Goal: Task Accomplishment & Management: Use online tool/utility

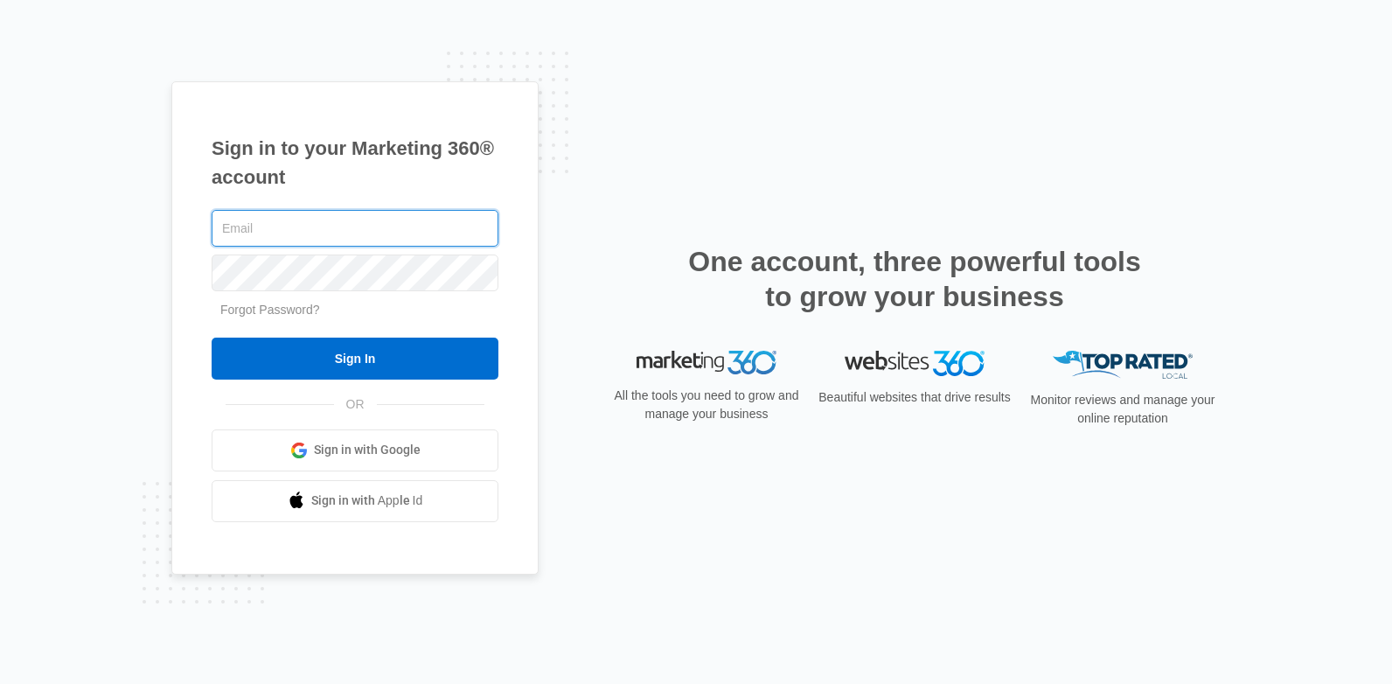
type input "[EMAIL_ADDRESS][US_STATE][DOMAIN_NAME]"
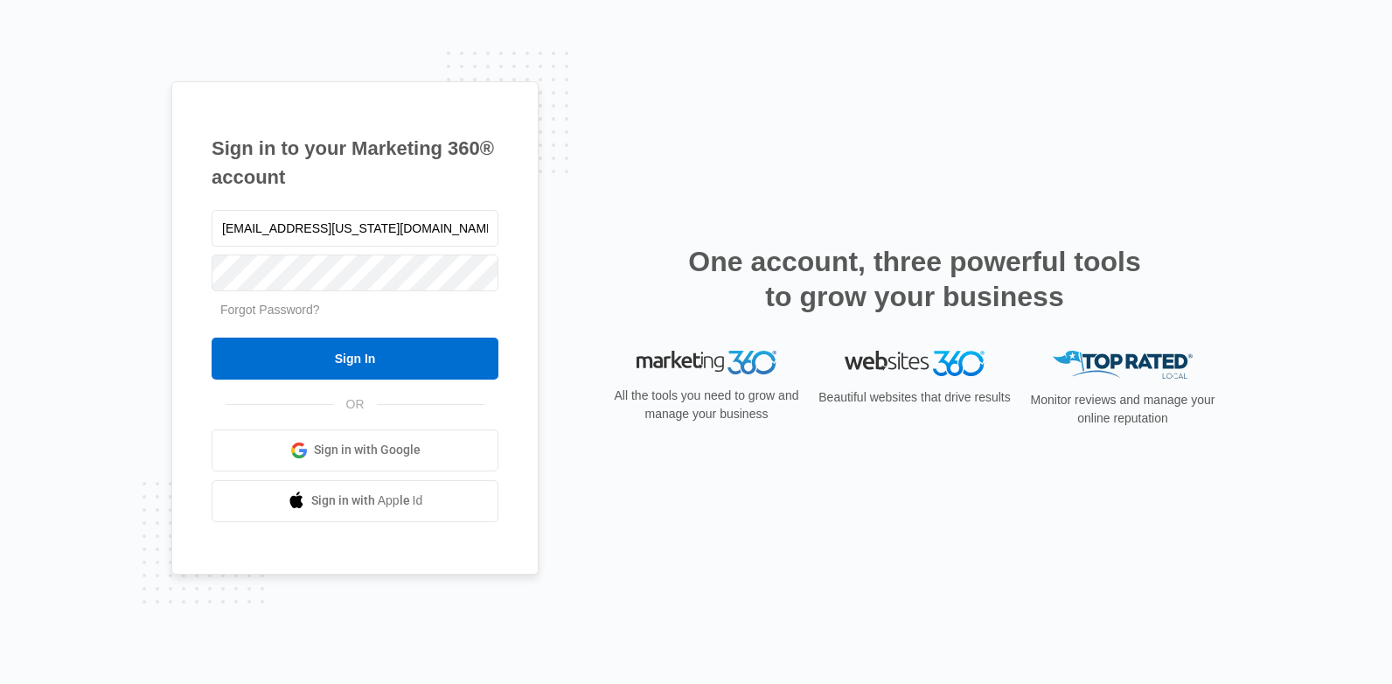
drag, startPoint x: 468, startPoint y: 234, endPoint x: 166, endPoint y: 259, distance: 302.7
click at [169, 261] on div "Sign in to your Marketing 360® account [EMAIL_ADDRESS][US_STATE][DOMAIN_NAME] F…" at bounding box center [696, 342] width 1392 height 684
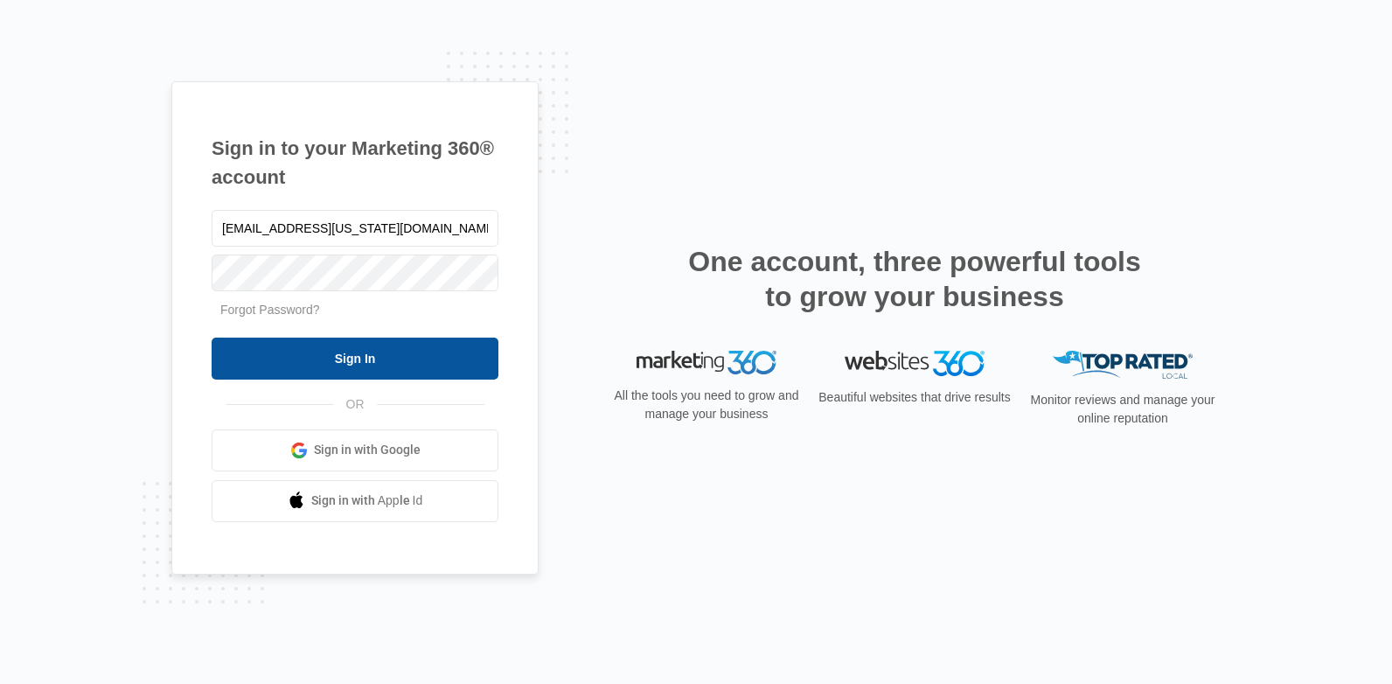
click at [379, 356] on input "Sign In" at bounding box center [355, 359] width 287 height 42
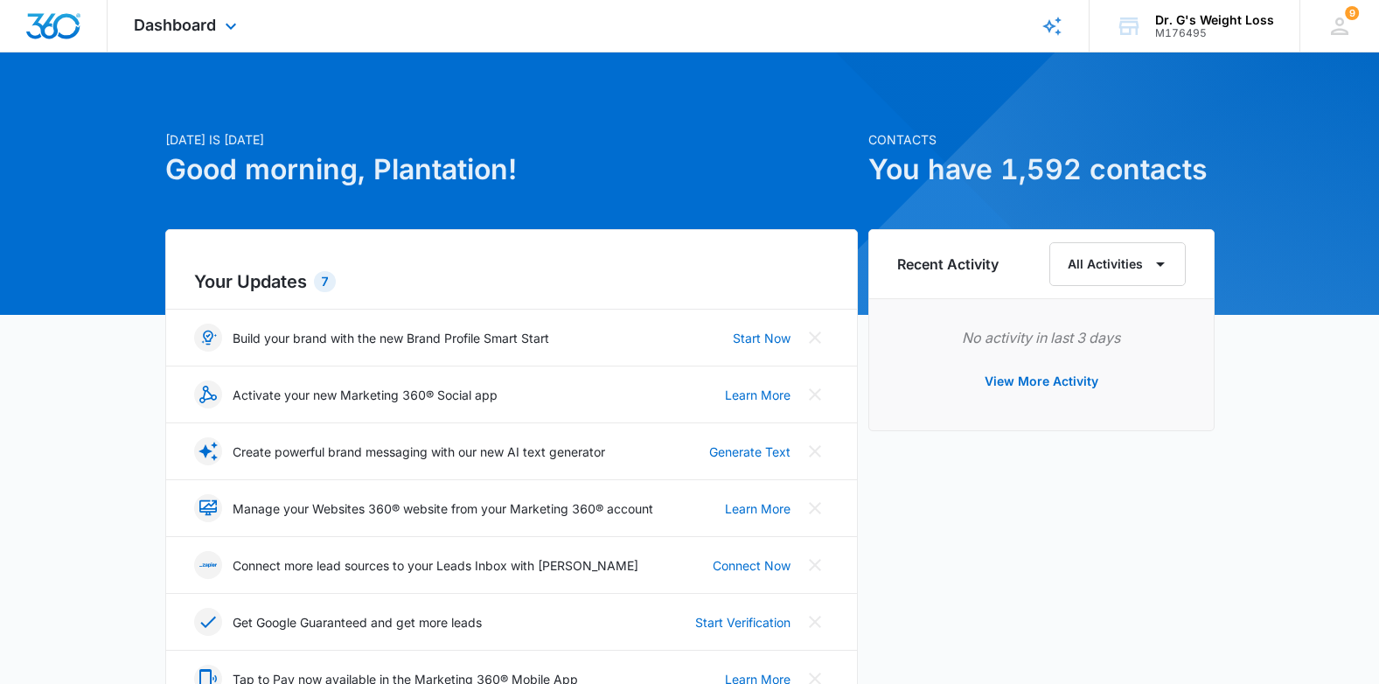
click at [186, 37] on div "Dashboard Apps Reputation Forms CRM Email Social Content Ads Intelligence Files…" at bounding box center [188, 26] width 160 height 52
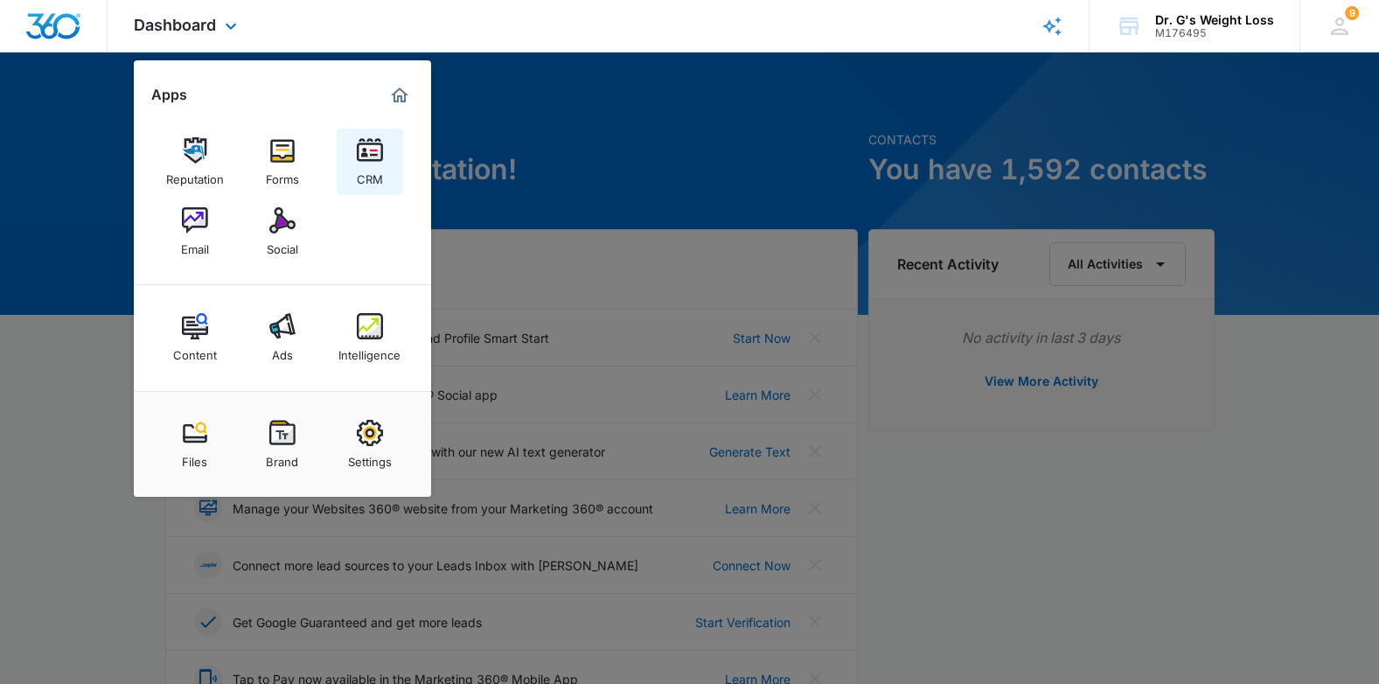
click at [383, 152] on link "CRM" at bounding box center [370, 162] width 66 height 66
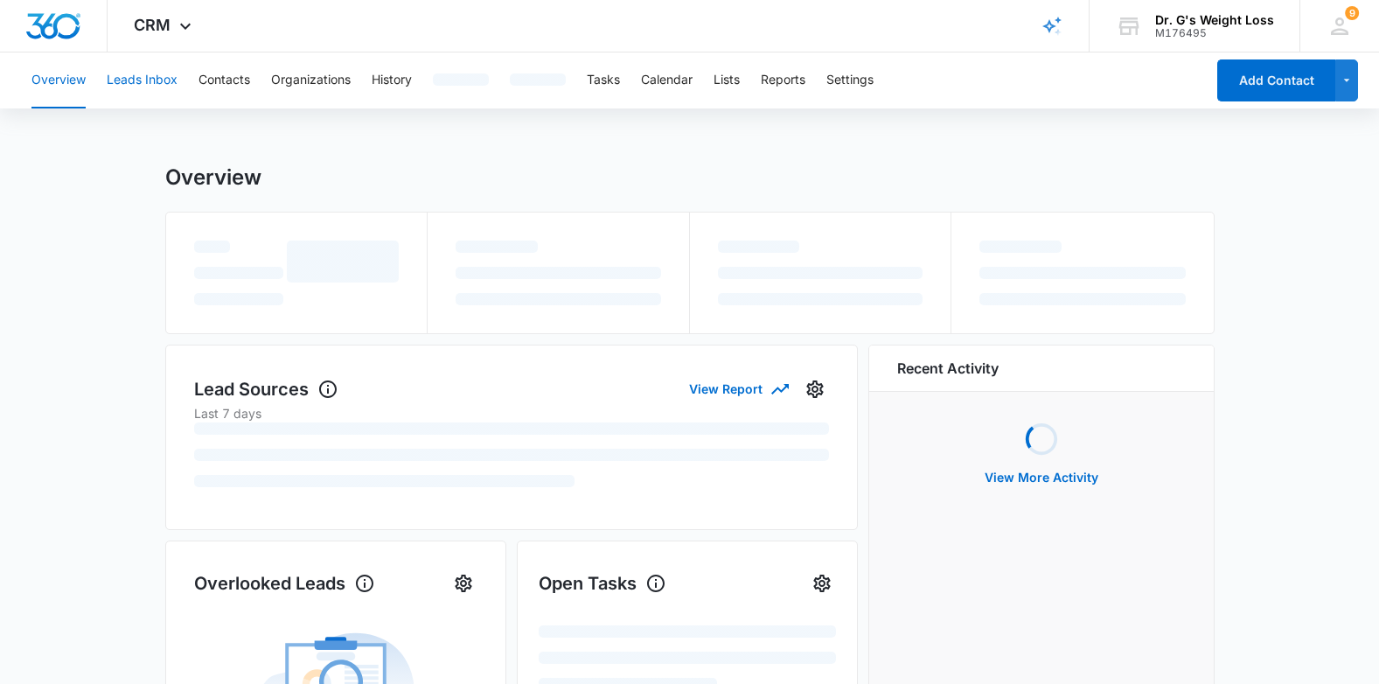
click at [150, 87] on button "Leads Inbox" at bounding box center [142, 80] width 71 height 56
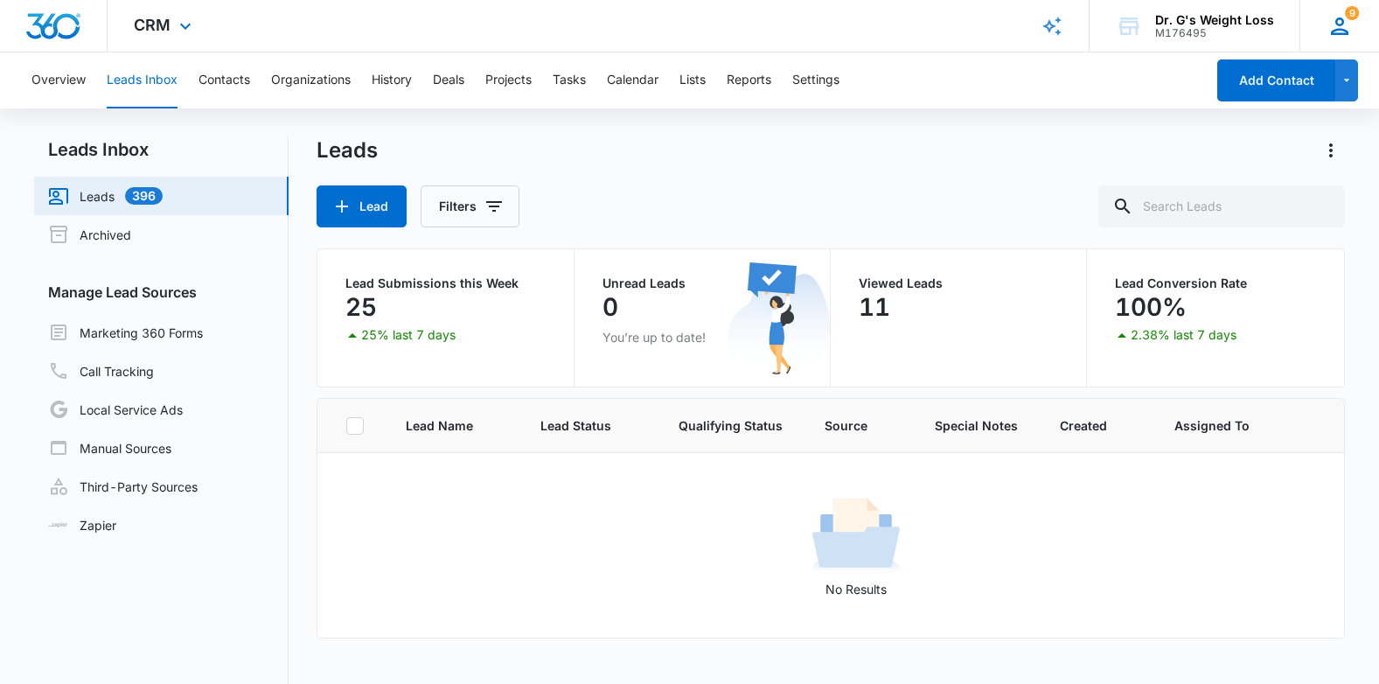
click at [1339, 28] on icon at bounding box center [1340, 26] width 26 height 26
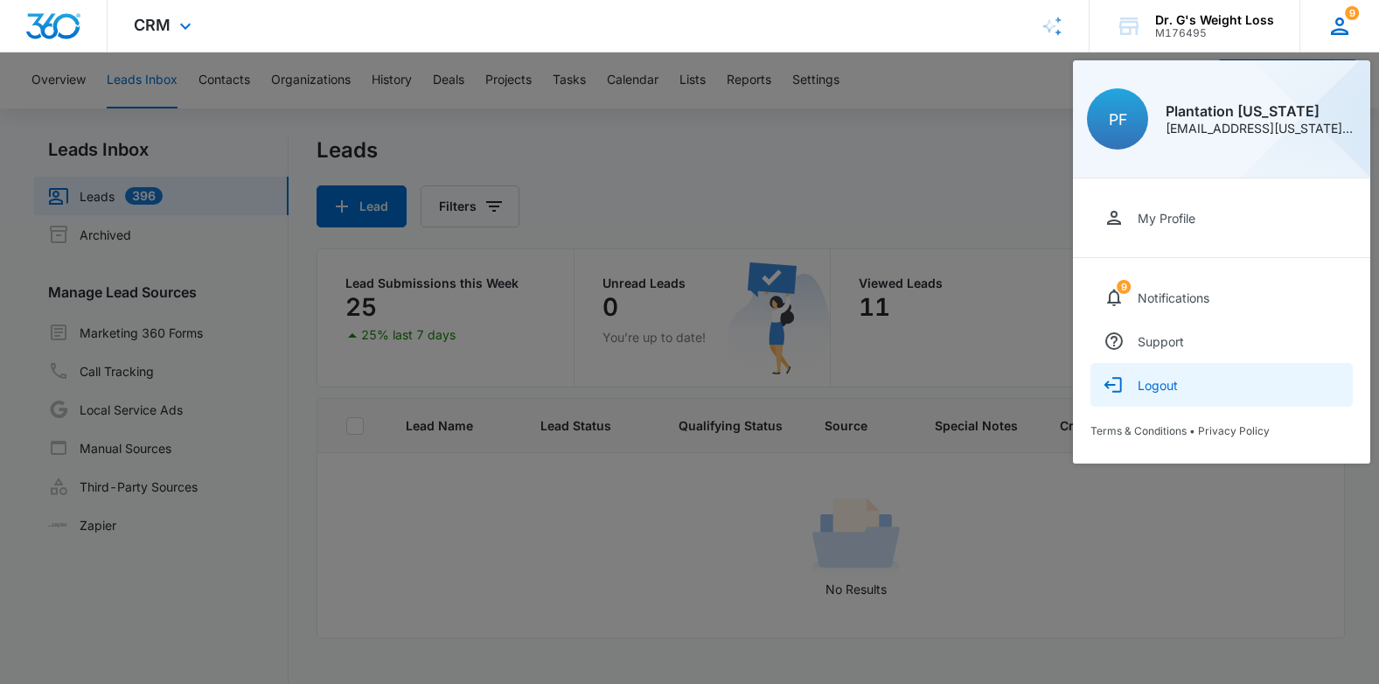
click at [1168, 386] on div "Logout" at bounding box center [1158, 385] width 40 height 15
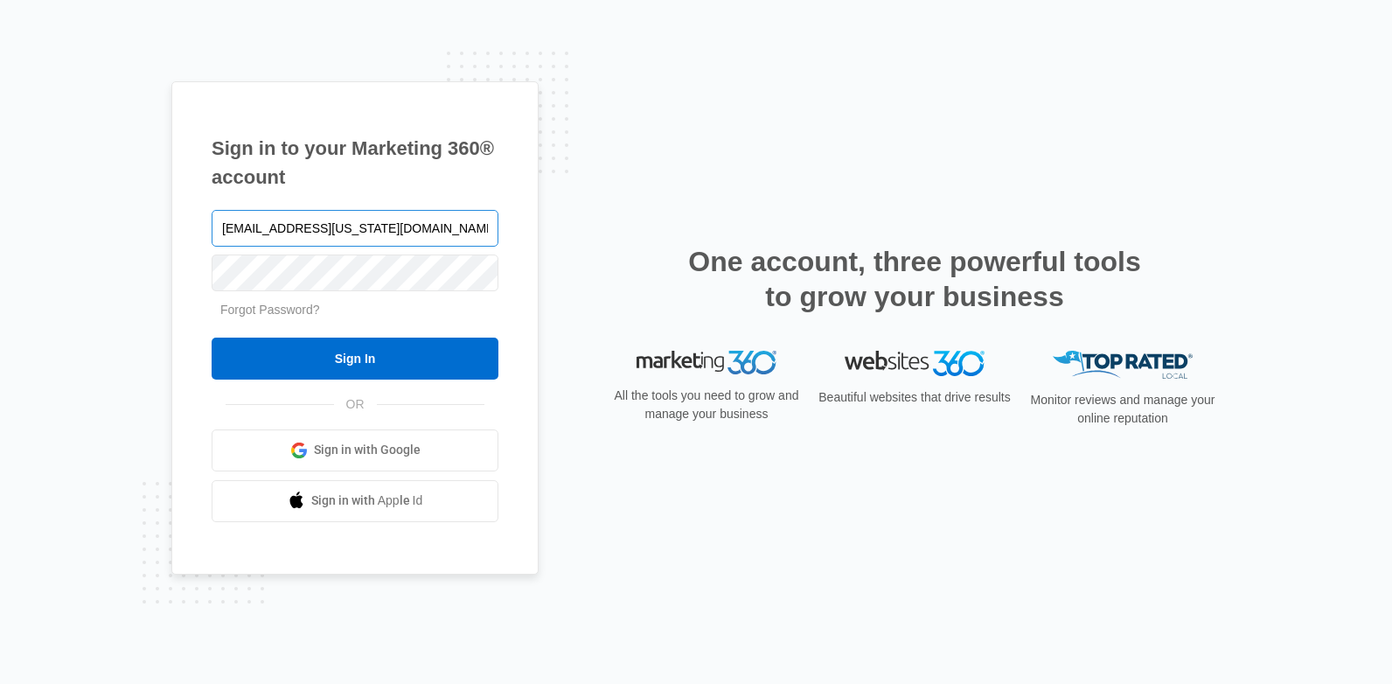
click at [350, 241] on input "[EMAIL_ADDRESS][US_STATE][DOMAIN_NAME]" at bounding box center [355, 228] width 287 height 37
type input "[EMAIL_ADDRESS][US_STATE][DOMAIN_NAME]"
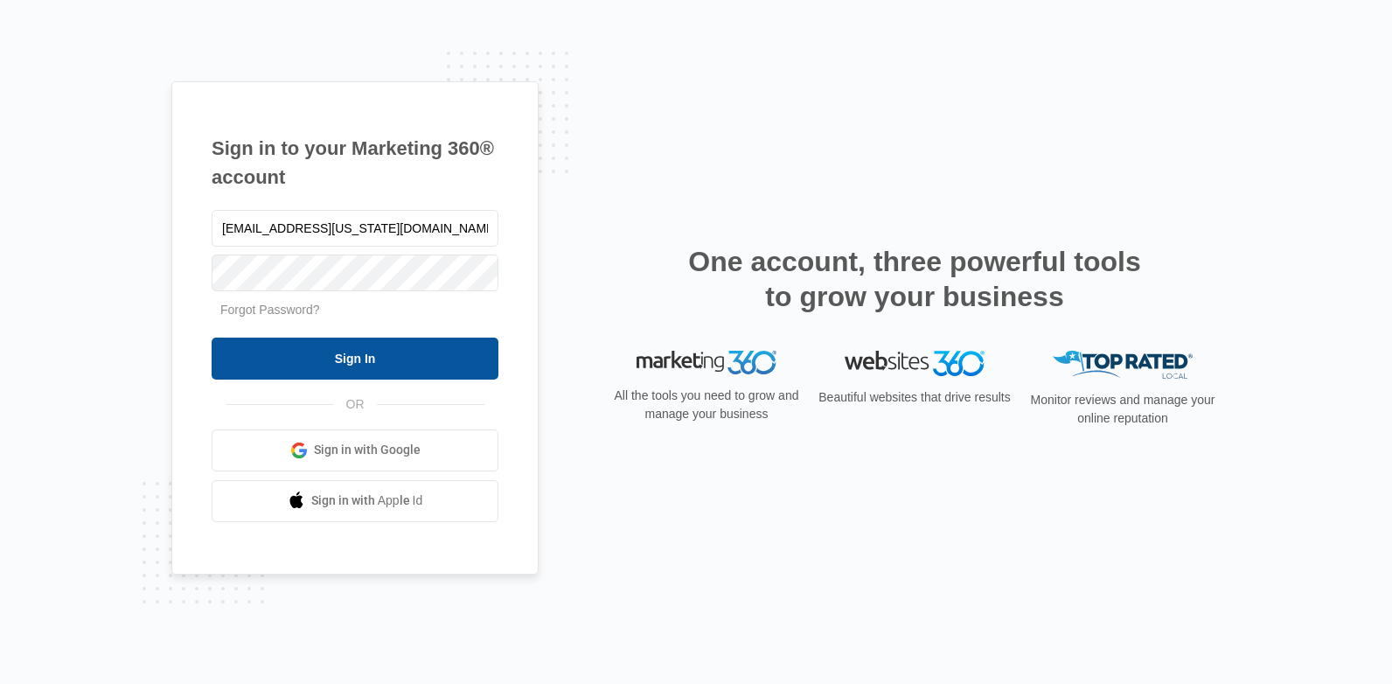
click at [359, 350] on input "Sign In" at bounding box center [355, 359] width 287 height 42
